Goal: Information Seeking & Learning: Learn about a topic

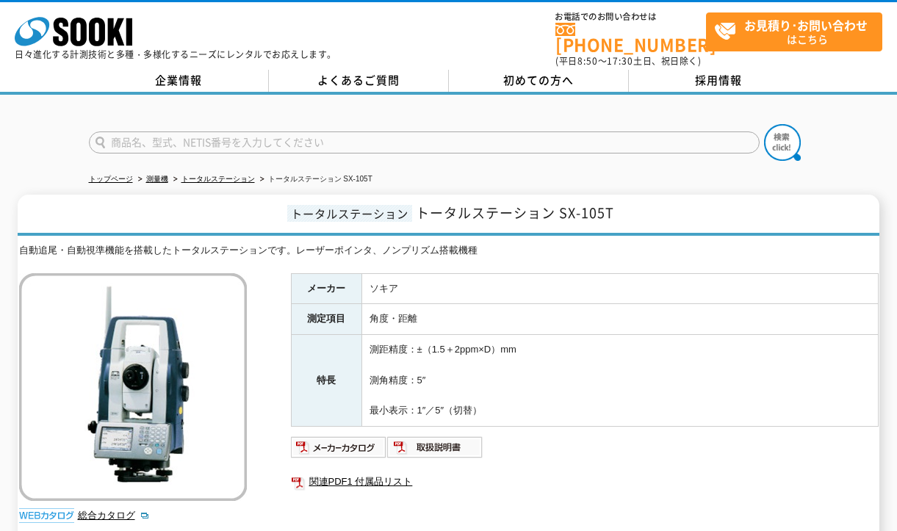
click at [657, 273] on td "ソキア" at bounding box center [619, 288] width 516 height 31
click at [555, 381] on td "測距精度：±（1.5＋2ppm×D）mm 測角精度：5″ 最小表示：1″／5″（切替）" at bounding box center [619, 381] width 516 height 92
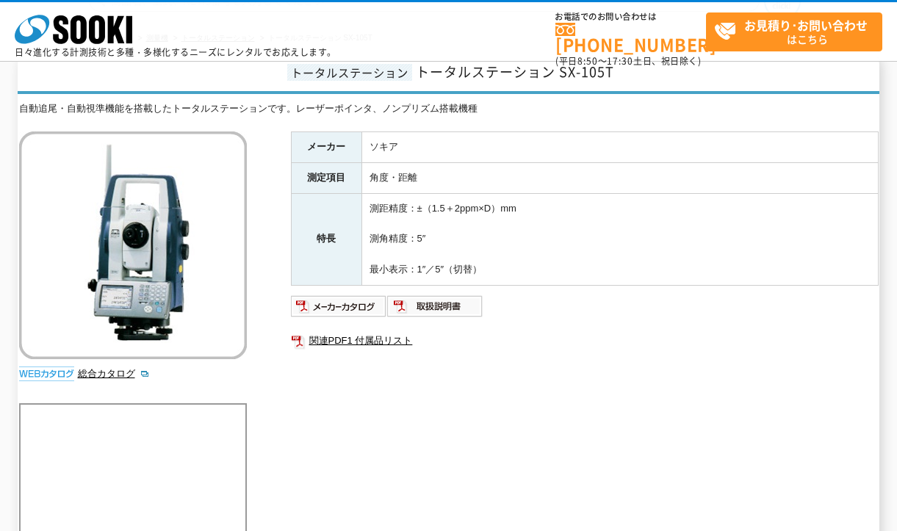
scroll to position [147, 0]
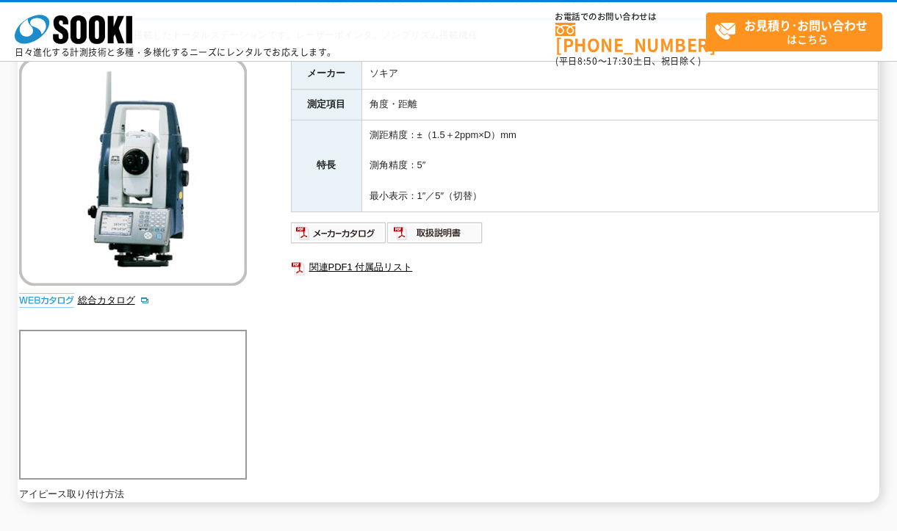
click at [257, 176] on div "自動追尾・自動視準機能を搭載したトータルステーションです。レーザーポインタ、ノンプリズム搭載機種 総合カタログ メーカー ソキア 測定項目 角度・距離 特長 …" at bounding box center [448, 265] width 859 height 474
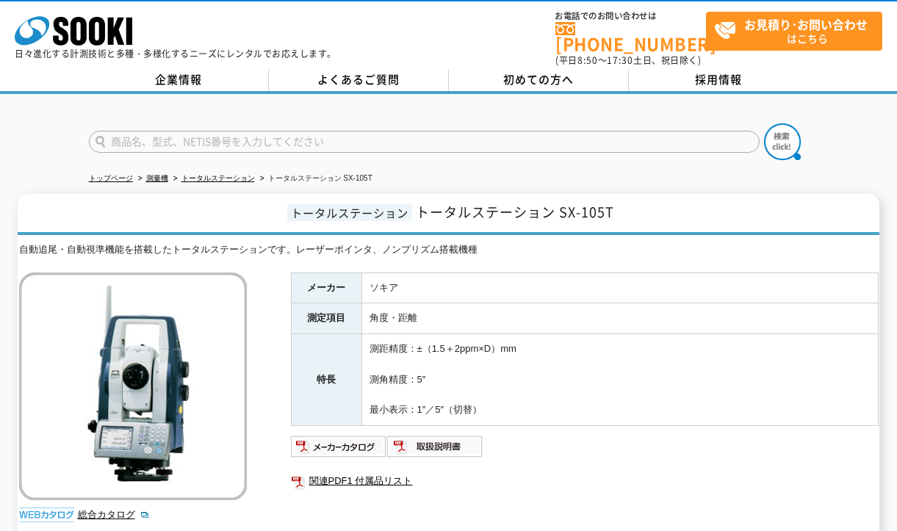
scroll to position [0, 0]
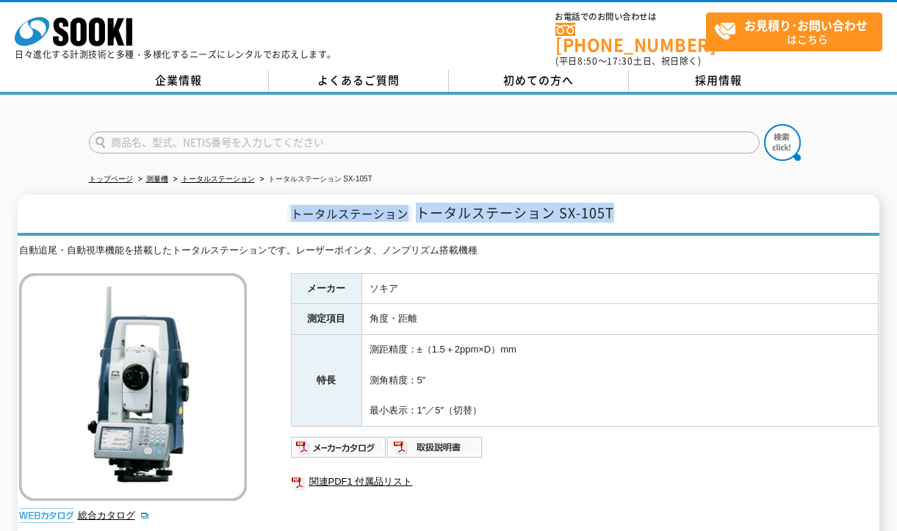
drag, startPoint x: 291, startPoint y: 198, endPoint x: 639, endPoint y: 207, distance: 348.2
click at [640, 206] on h1 "トータルステーション トータルステーション SX-105T" at bounding box center [448, 215] width 861 height 41
click at [599, 210] on span "トータルステーション SX-105T" at bounding box center [515, 213] width 198 height 20
drag, startPoint x: 618, startPoint y: 209, endPoint x: 410, endPoint y: 214, distance: 208.6
click at [410, 214] on h1 "トータルステーション トータルステーション SX-105T" at bounding box center [448, 215] width 861 height 41
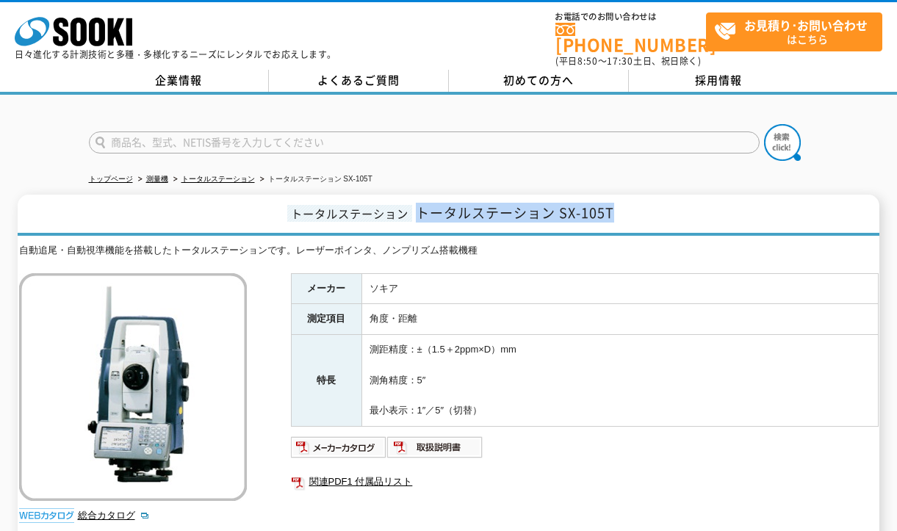
click at [421, 213] on span "トータルステーション SX-105T" at bounding box center [515, 213] width 198 height 20
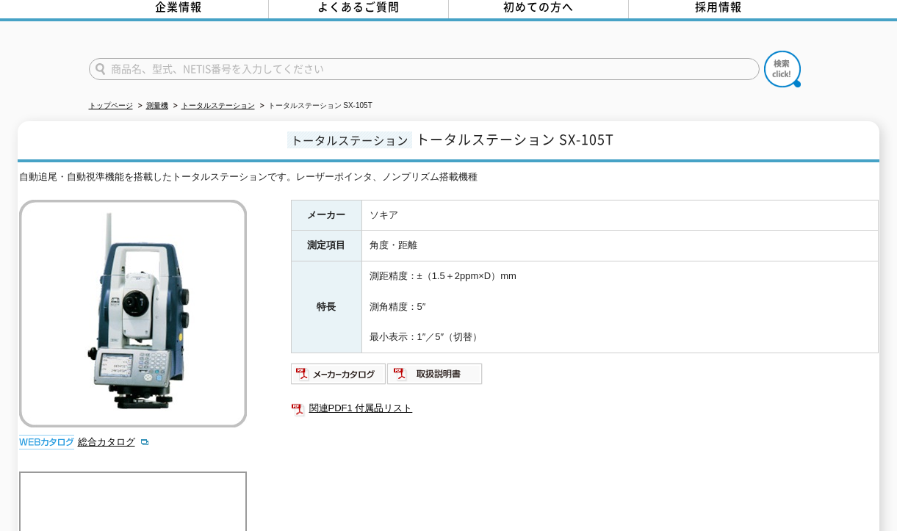
click at [837, 100] on div "トップページ 測量機 トータルステーション トータルステーション SX-105T トータルステーション トータルステーション SX-105T 自動追尾・自動視…" at bounding box center [448, 339] width 897 height 637
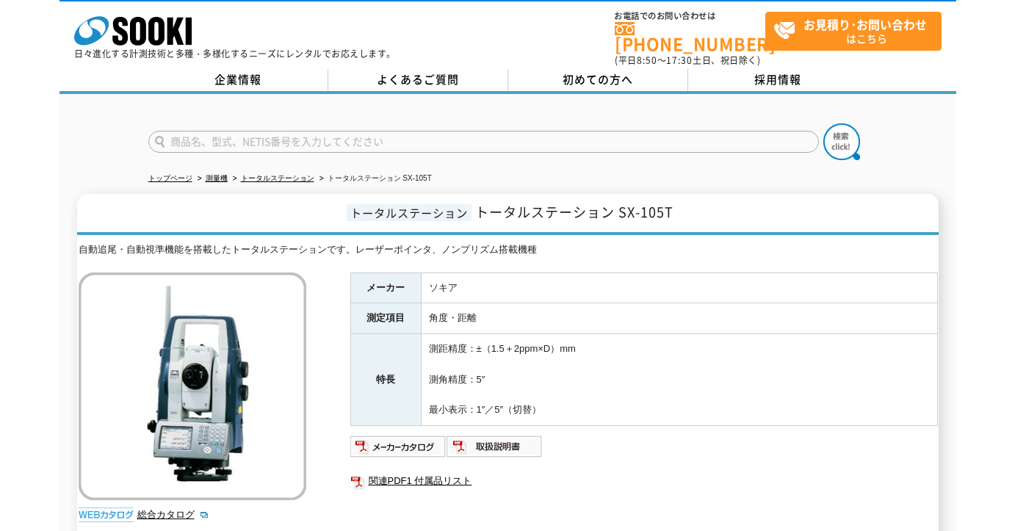
scroll to position [0, 0]
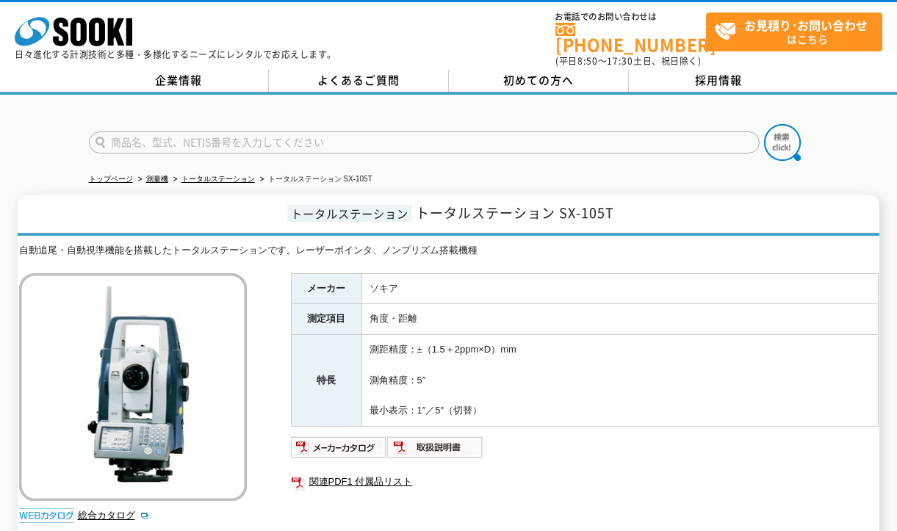
click at [274, 244] on div "自動追尾・自動視準機能を搭載したトータルステーションです。レーザーポインタ、ノンプリズム搭載機種" at bounding box center [448, 250] width 859 height 15
click at [12, 232] on div "トータルステーション トータルステーション SX-105T 自動追尾・自動視準機能を搭載したトータルステーションです。レーザーポインタ、ノンプリズム搭載機種 …" at bounding box center [448, 456] width 897 height 522
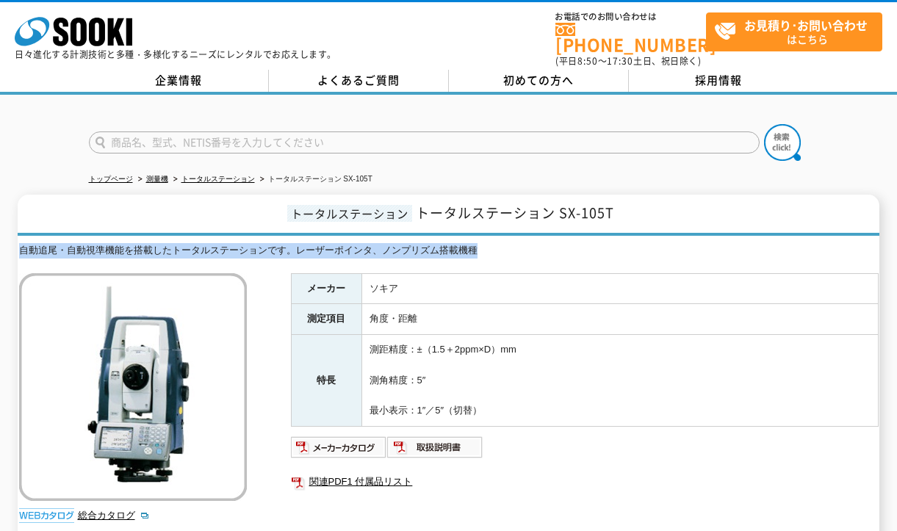
drag, startPoint x: 20, startPoint y: 237, endPoint x: 494, endPoint y: 250, distance: 474.5
click at [495, 250] on div "自動追尾・自動視準機能を搭載したトータルステーションです。レーザーポインタ、ノンプリズム搭載機種 総合カタログ メーカー ソキア 測定項目 角度・距離 特長 …" at bounding box center [448, 480] width 859 height 474
click at [482, 243] on div "自動追尾・自動視準機能を搭載したトータルステーションです。レーザーポインタ、ノンプリズム搭載機種" at bounding box center [448, 250] width 859 height 15
drag, startPoint x: 486, startPoint y: 246, endPoint x: 32, endPoint y: 236, distance: 453.9
click at [26, 243] on div "自動追尾・自動視準機能を搭載したトータルステーションです。レーザーポインタ、ノンプリズム搭載機種" at bounding box center [448, 250] width 859 height 15
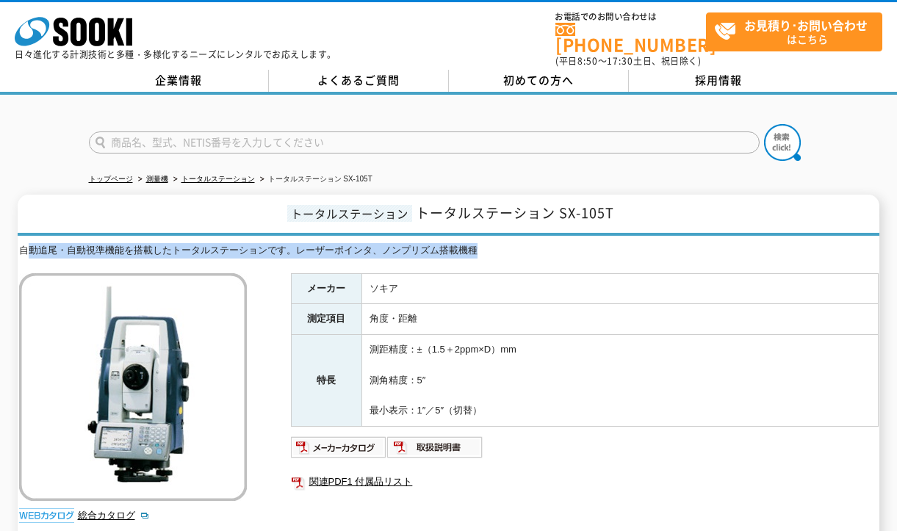
click at [59, 243] on div "自動追尾・自動視準機能を搭載したトータルステーションです。レーザーポインタ、ノンプリズム搭載機種" at bounding box center [448, 250] width 859 height 15
drag, startPoint x: 21, startPoint y: 239, endPoint x: 496, endPoint y: 239, distance: 474.3
click at [496, 243] on div "自動追尾・自動視準機能を搭載したトータルステーションです。レーザーポインタ、ノンプリズム搭載機種" at bounding box center [448, 250] width 859 height 15
click at [493, 249] on div "自動追尾・自動視準機能を搭載したトータルステーションです。レーザーポインタ、ノンプリズム搭載機種" at bounding box center [448, 250] width 859 height 15
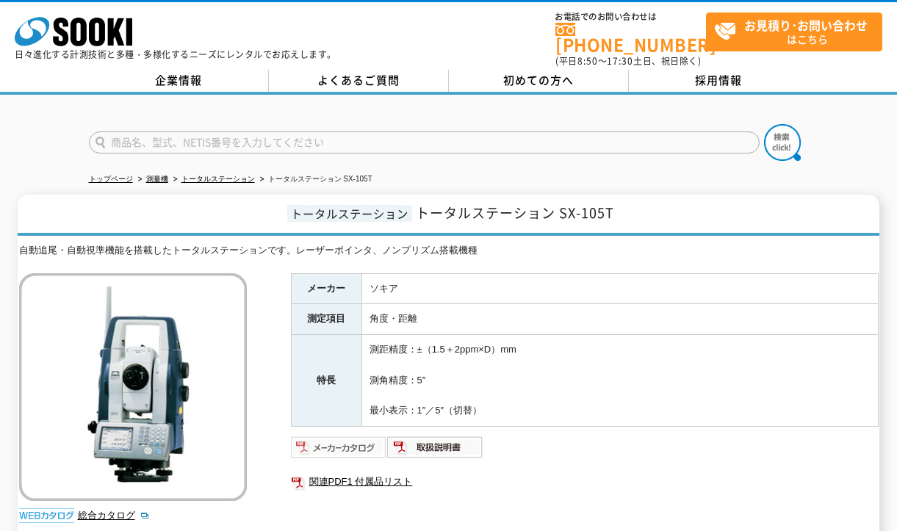
click at [364, 435] on img at bounding box center [339, 446] width 96 height 23
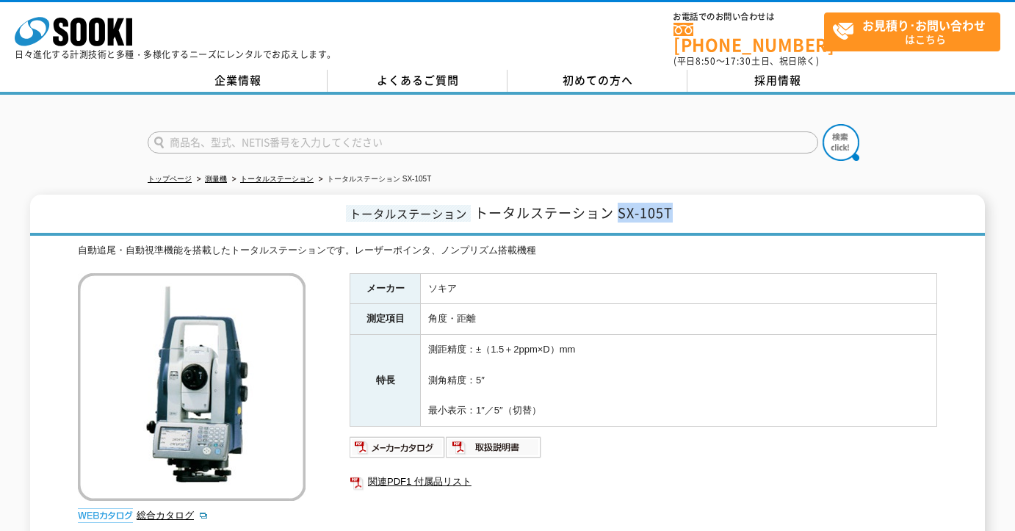
drag, startPoint x: 676, startPoint y: 207, endPoint x: 620, endPoint y: 213, distance: 55.4
click at [620, 213] on h1 "トータルステーション トータルステーション SX-105T" at bounding box center [507, 215] width 955 height 41
click at [670, 341] on td "測距精度：±（1.5＋2ppm×D）mm 測角精度：5″ 最小表示：1″／5″（切替）" at bounding box center [679, 381] width 516 height 92
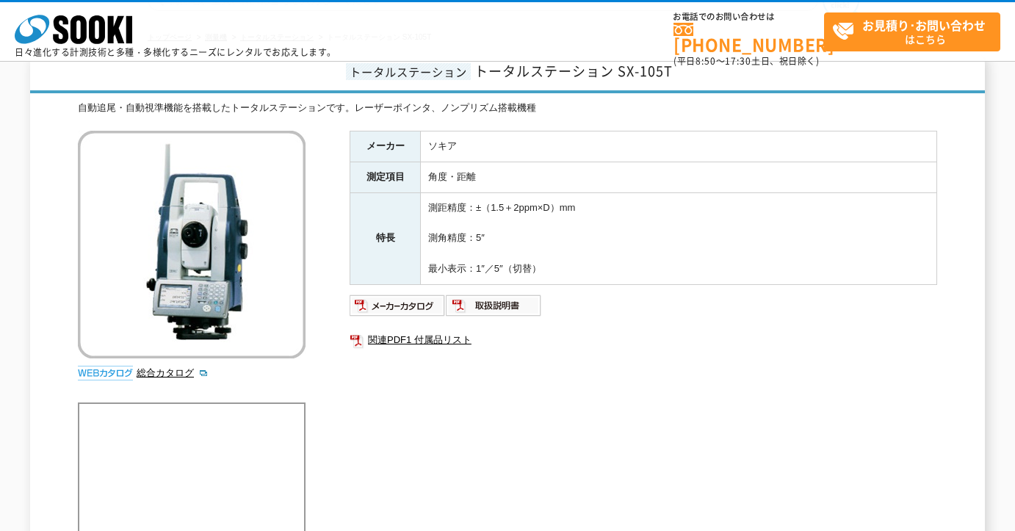
scroll to position [73, 0]
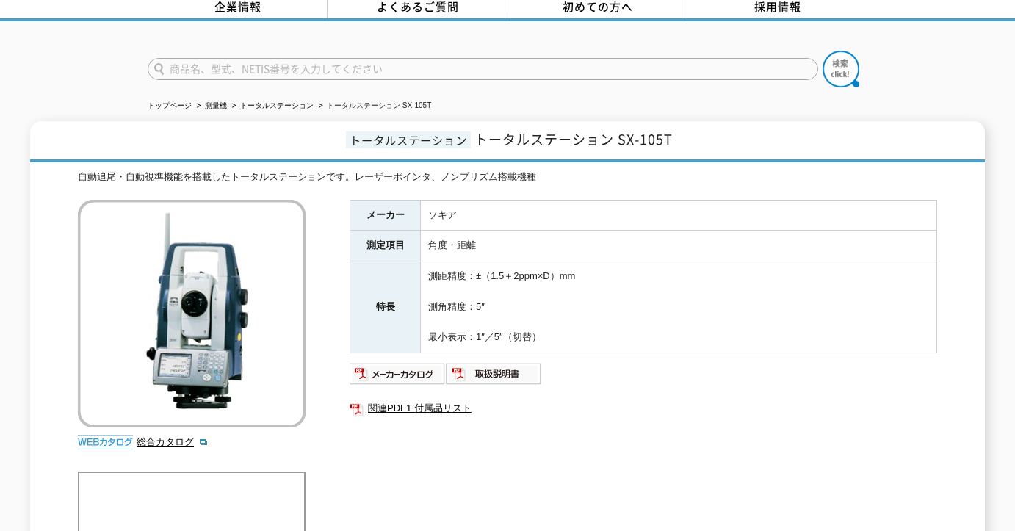
click at [253, 172] on div "自動追尾・自動視準機能を搭載したトータルステーションです。レーザーポインタ、ノンプリズム搭載機種" at bounding box center [507, 177] width 859 height 15
click at [412, 374] on img at bounding box center [397, 373] width 96 height 23
